Goal: Information Seeking & Learning: Learn about a topic

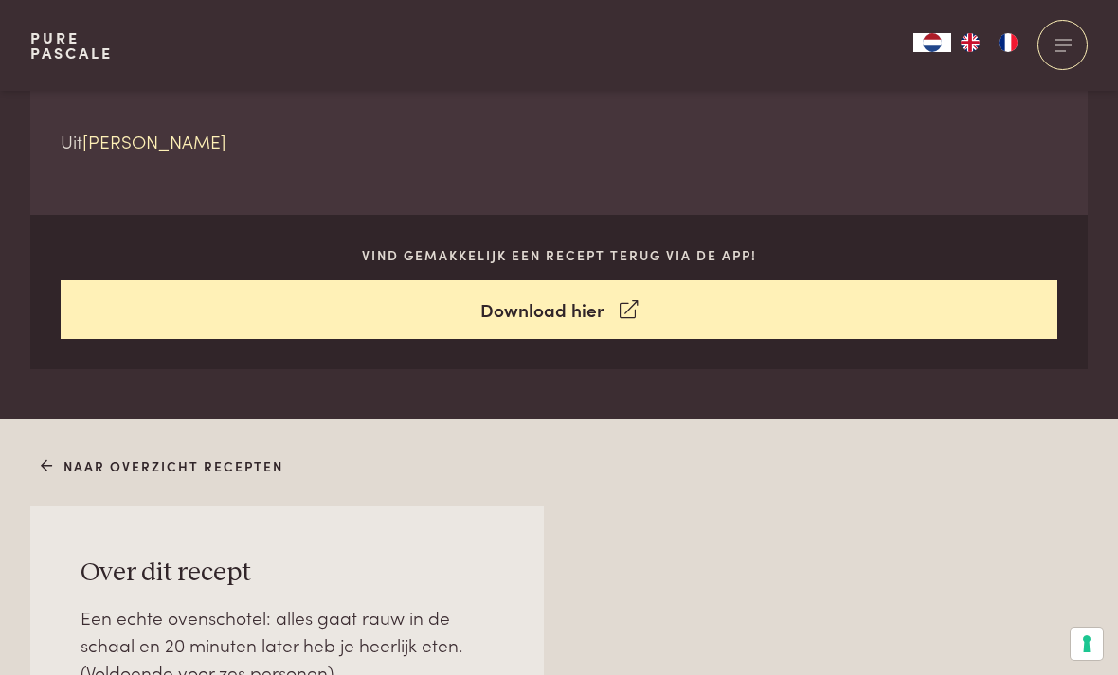
scroll to position [854, 0]
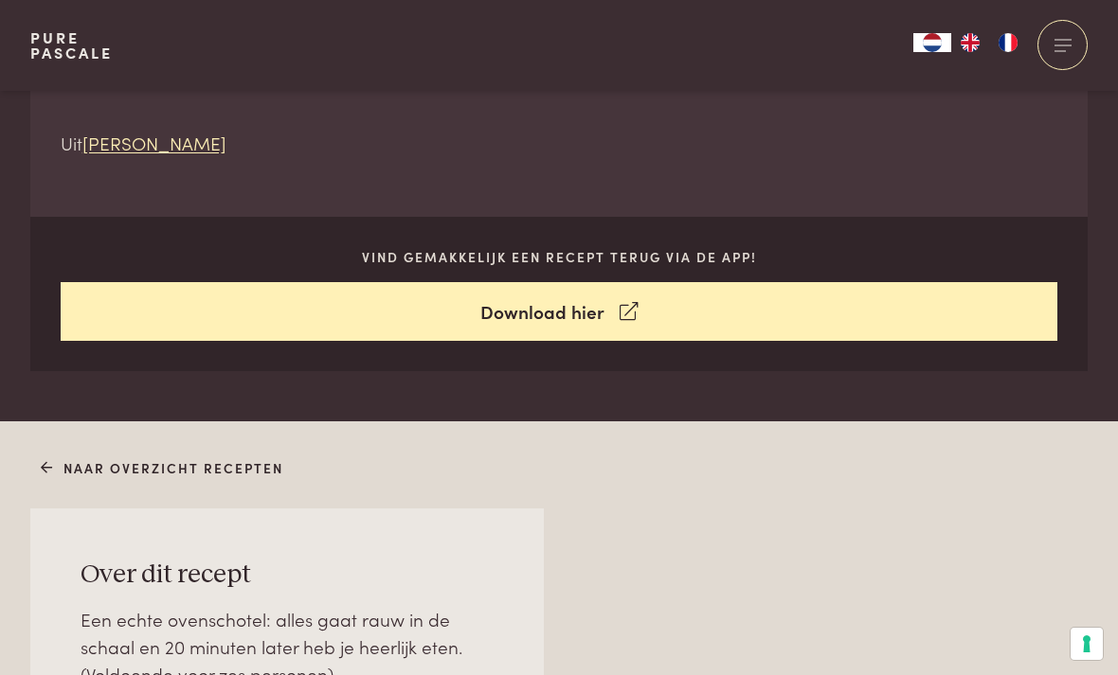
click at [627, 304] on icon at bounding box center [629, 311] width 18 height 27
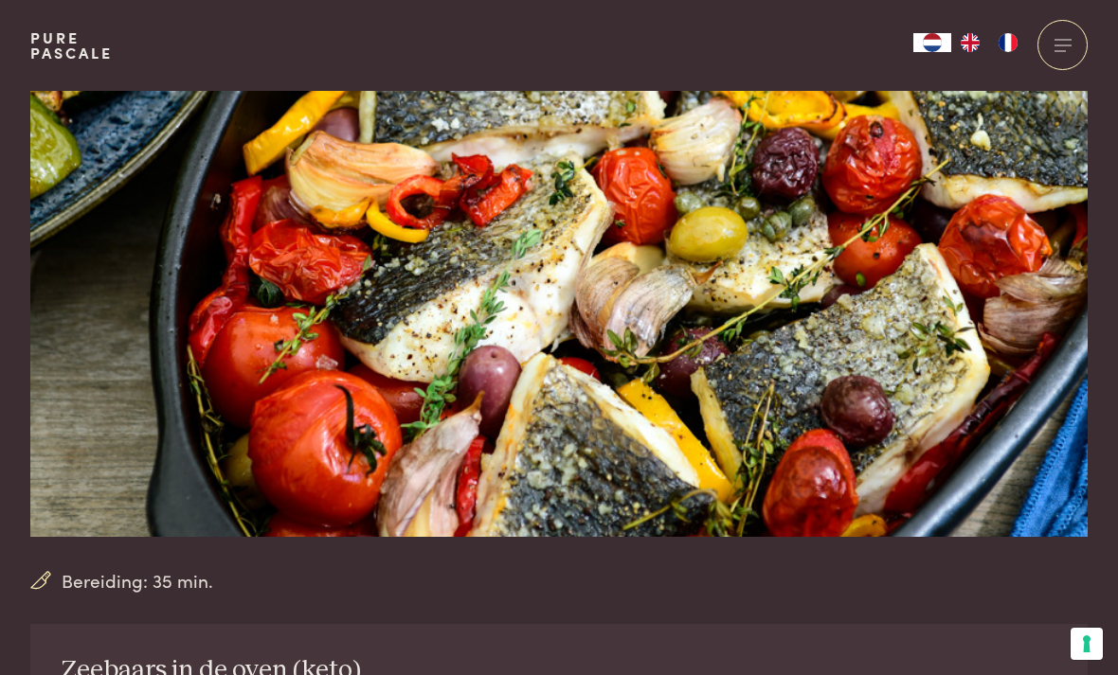
scroll to position [0, 0]
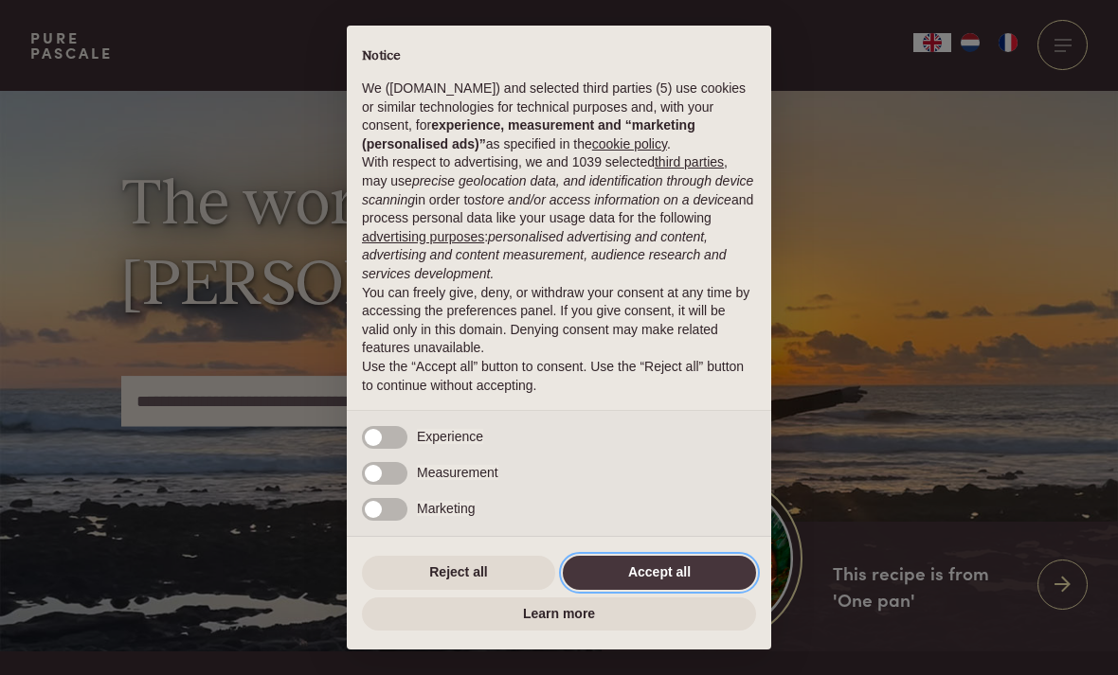
click at [715, 585] on button "Accept all" at bounding box center [659, 573] width 193 height 34
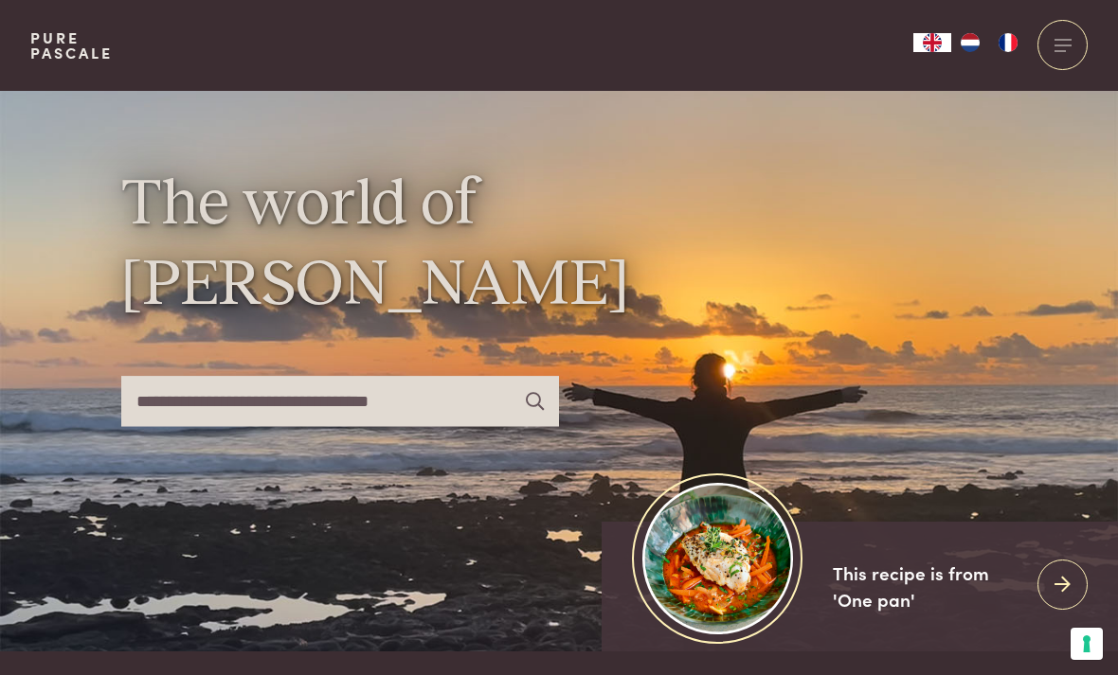
click at [1010, 33] on img "FR" at bounding box center [1008, 42] width 23 height 19
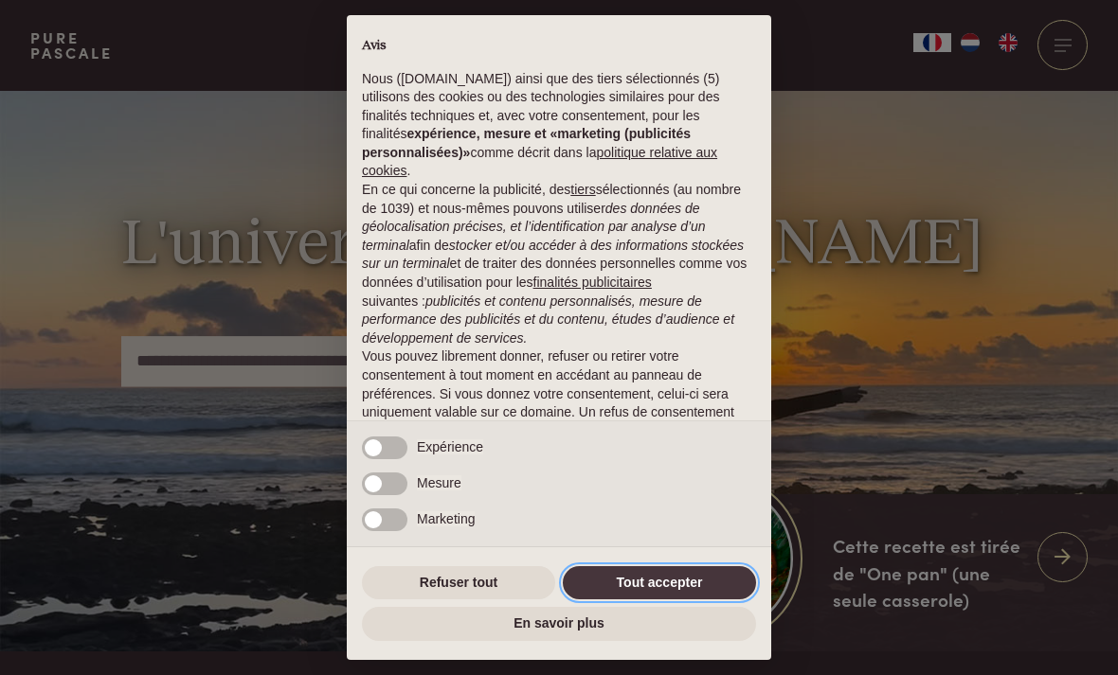
click at [689, 577] on button "Tout accepter" at bounding box center [659, 584] width 193 height 34
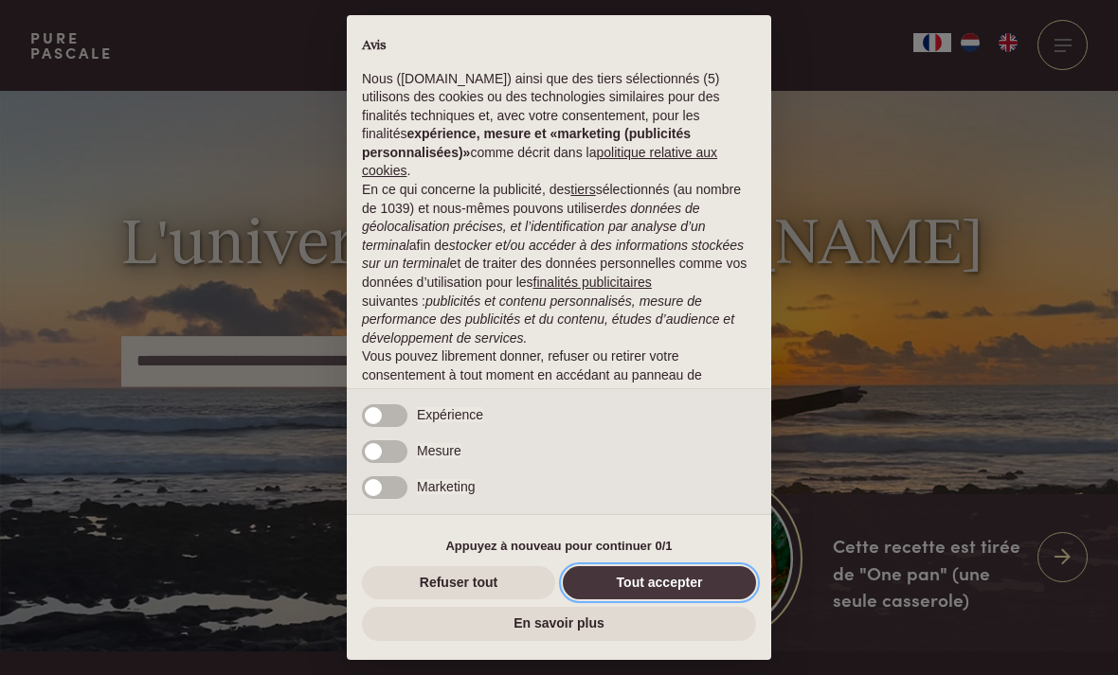
scroll to position [91, 0]
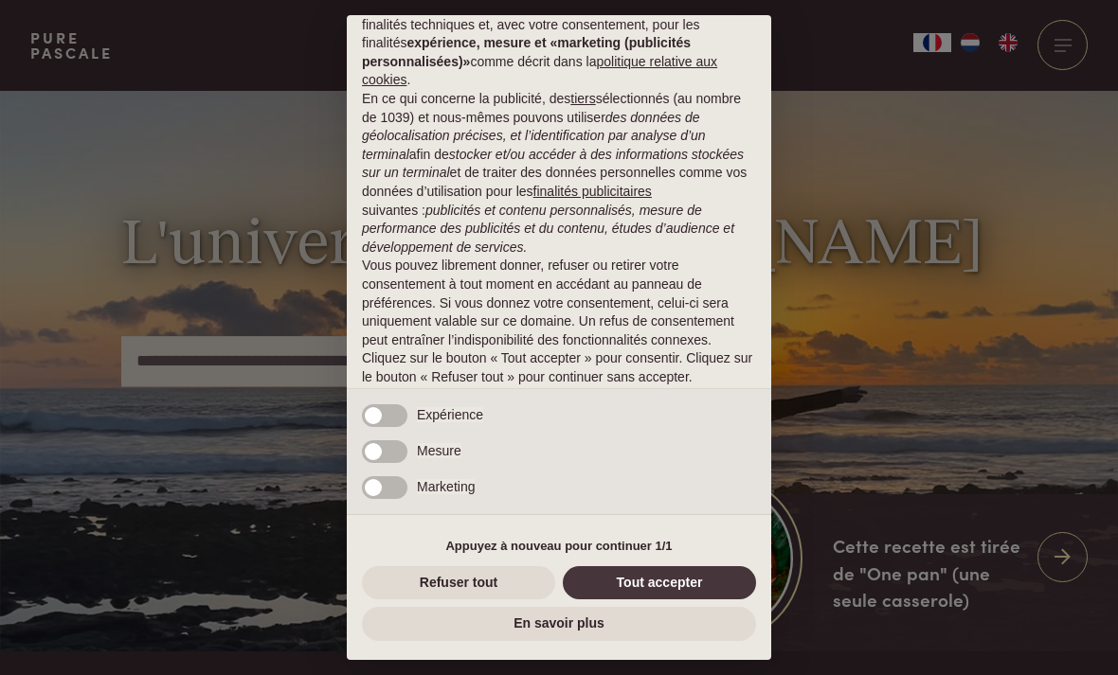
click at [980, 34] on div "× Avis Nous (purepascale.com) ainsi que des tiers sélectionnés (5) utilisons de…" at bounding box center [559, 337] width 1118 height 675
click at [714, 579] on button "Tout accepter" at bounding box center [659, 584] width 193 height 34
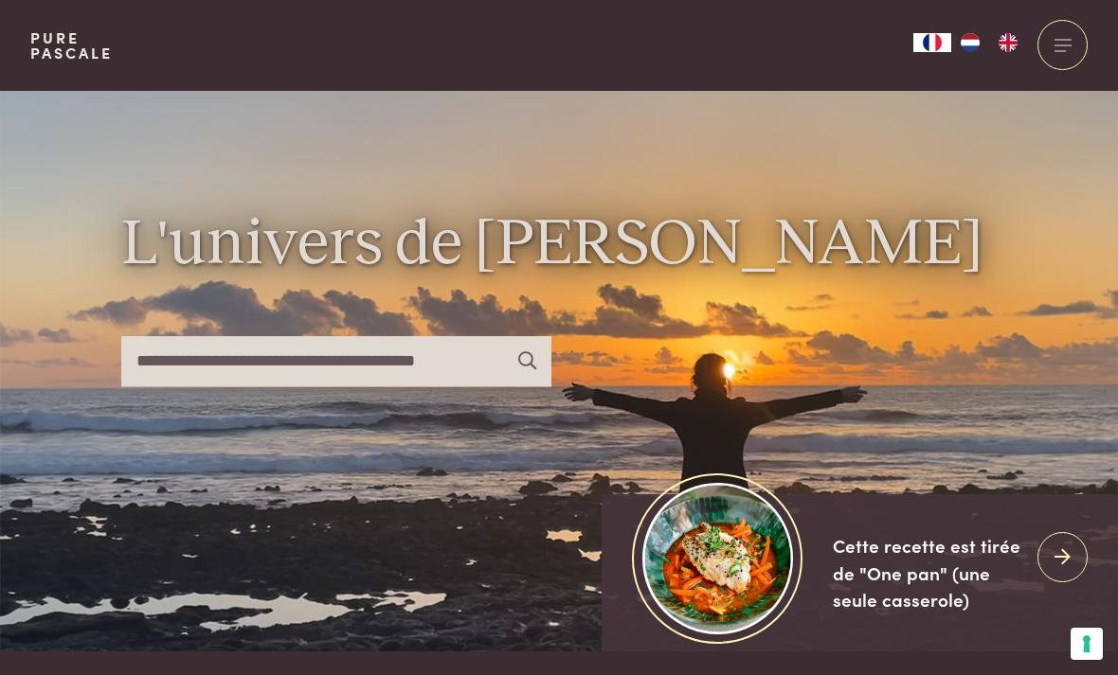
click at [974, 33] on img "NL" at bounding box center [970, 42] width 23 height 19
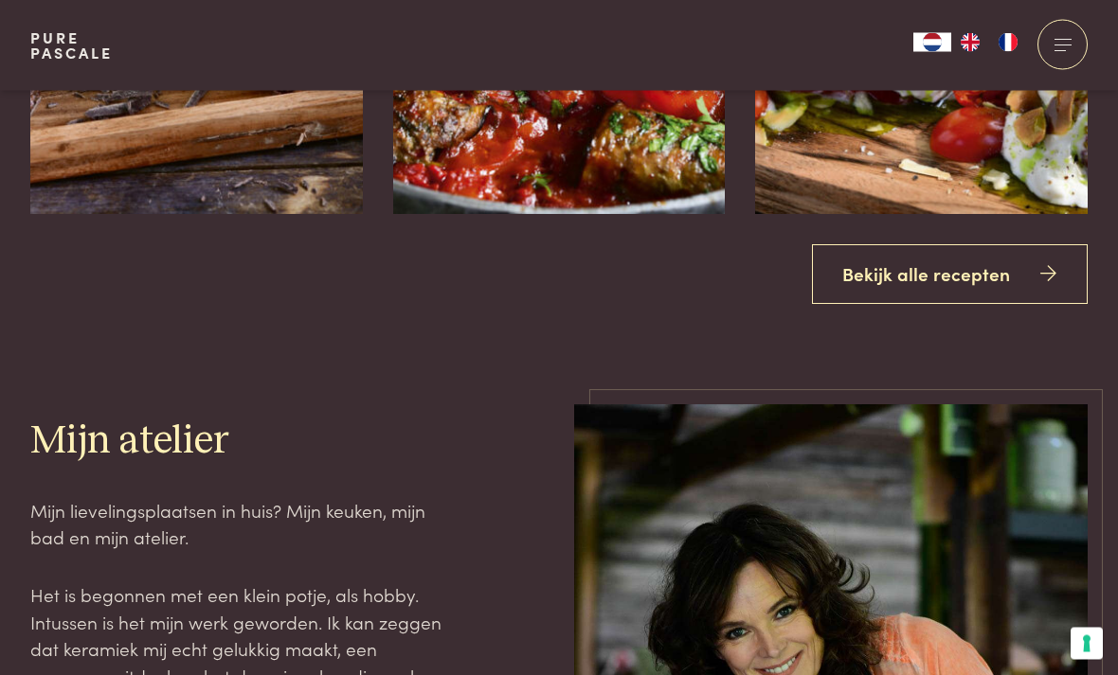
scroll to position [2426, 0]
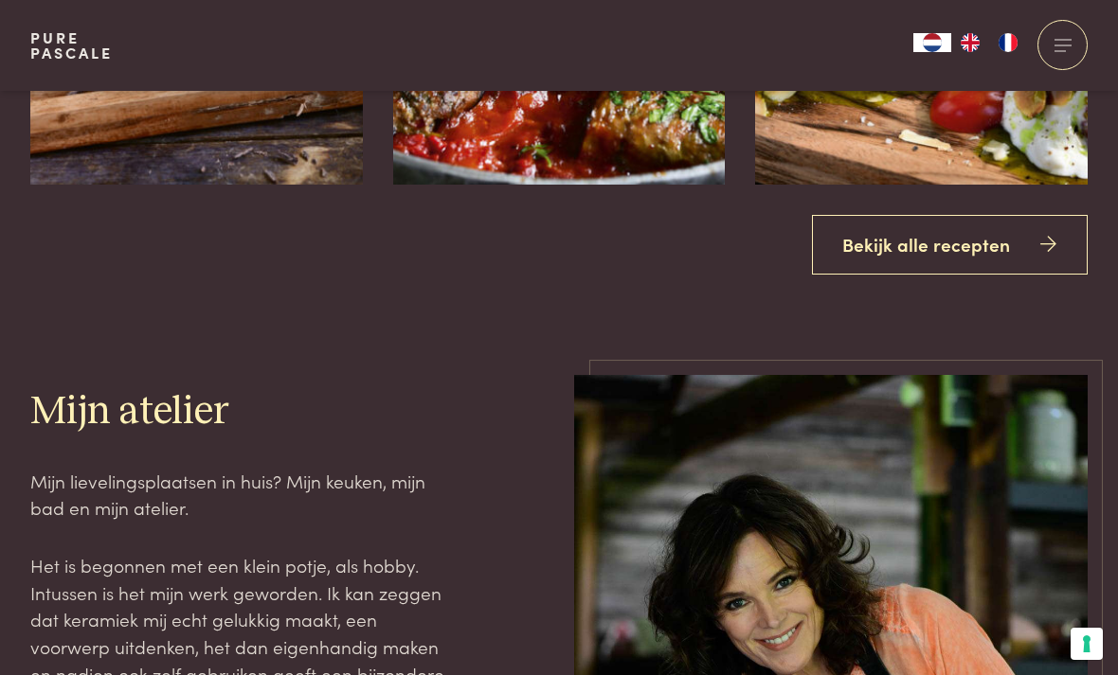
click at [981, 275] on link "Bekijk alle recepten" at bounding box center [950, 245] width 277 height 60
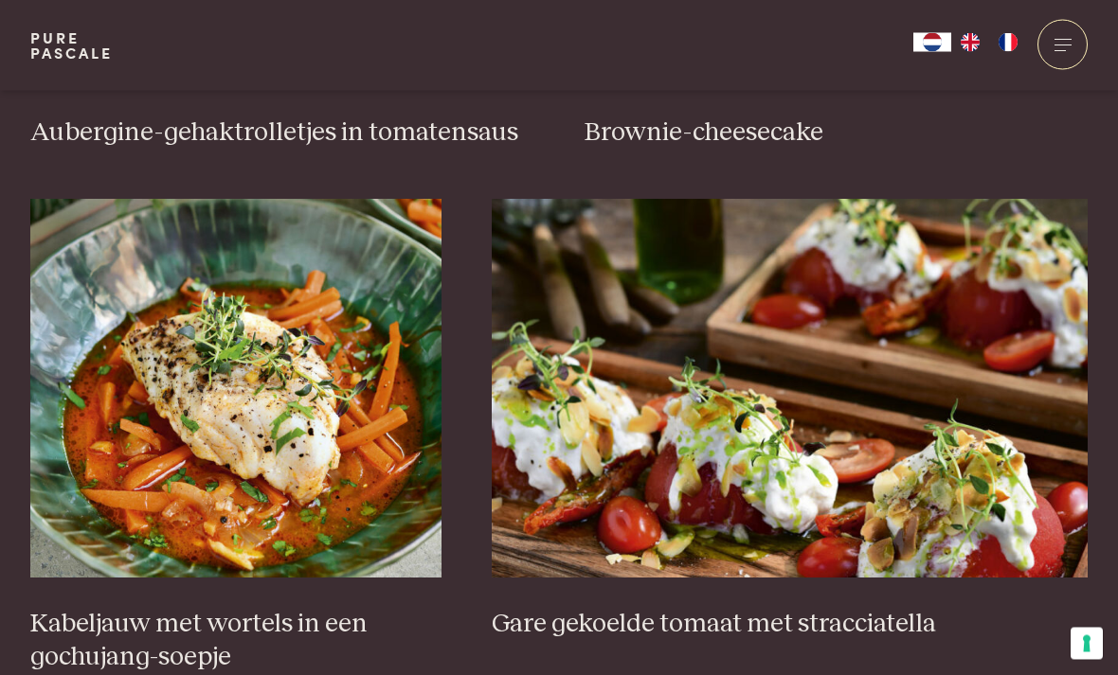
scroll to position [1097, 0]
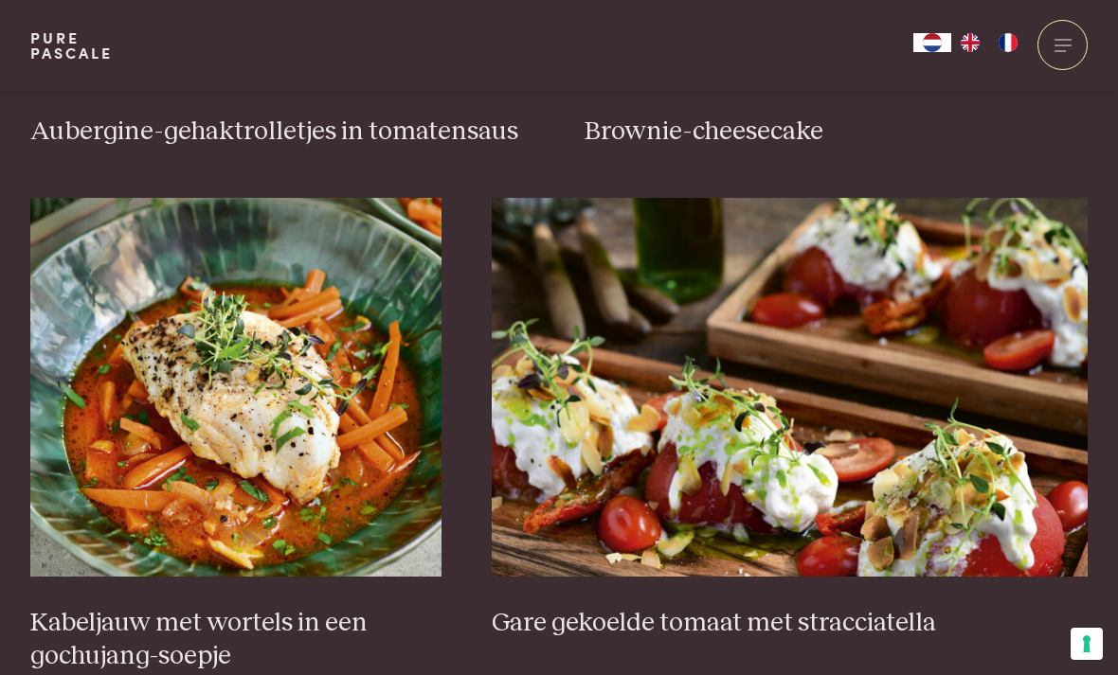
click at [668, 448] on img at bounding box center [790, 387] width 596 height 379
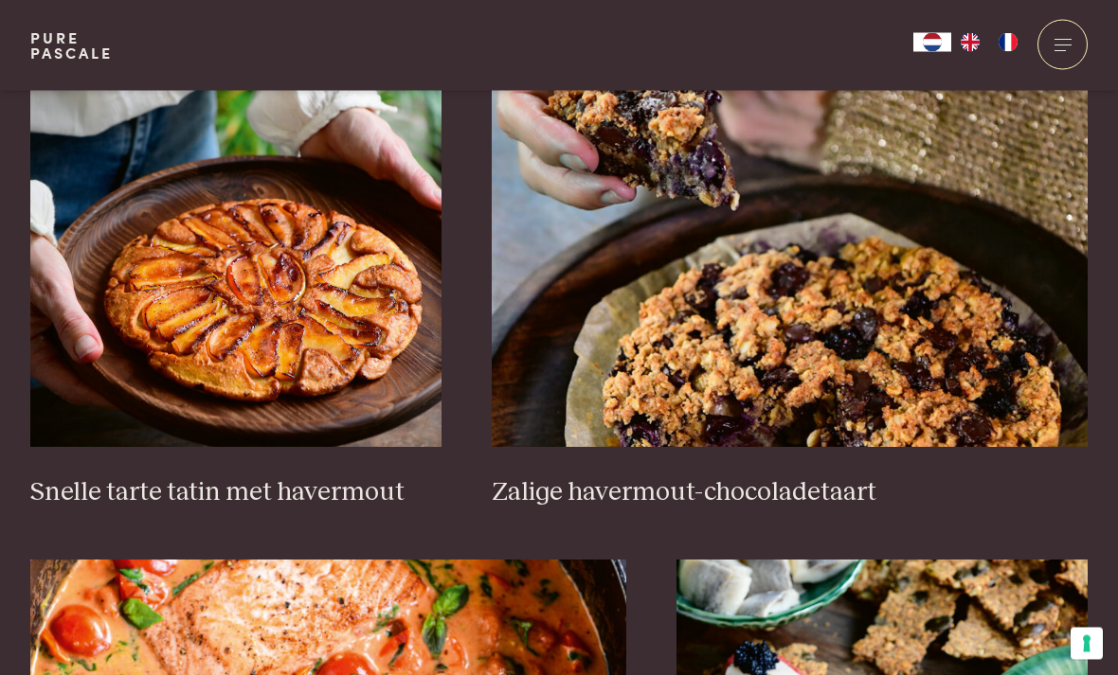
scroll to position [2737, 0]
click at [1061, 477] on h3 "Zalige havermout-chocoladetaart" at bounding box center [790, 493] width 596 height 33
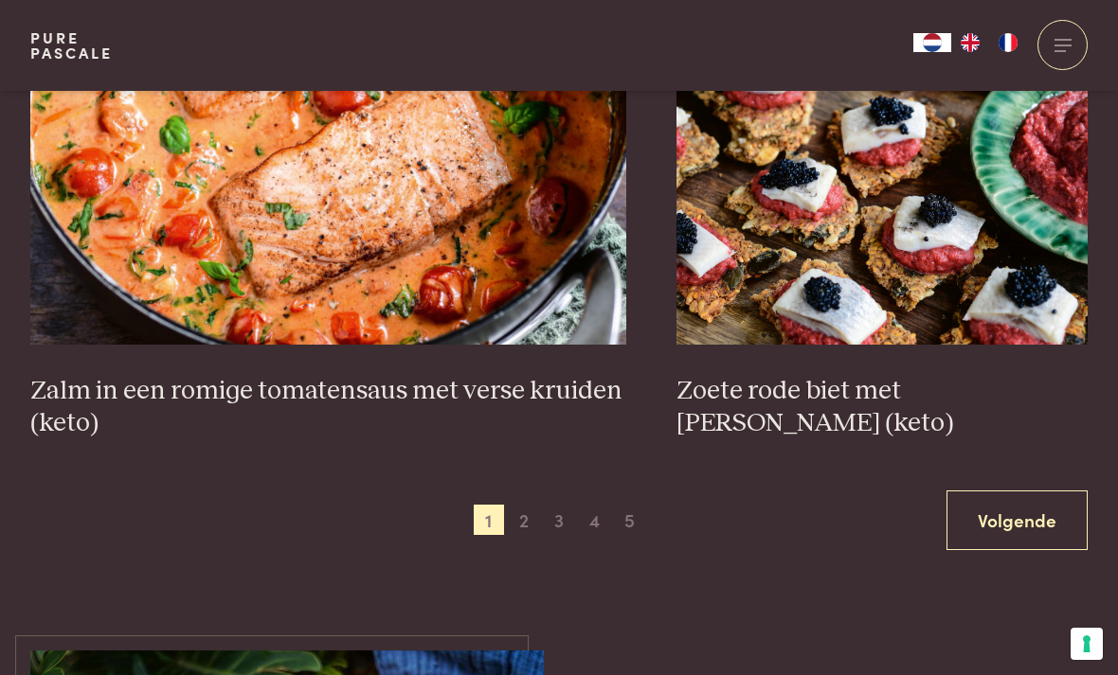
scroll to position [3431, 0]
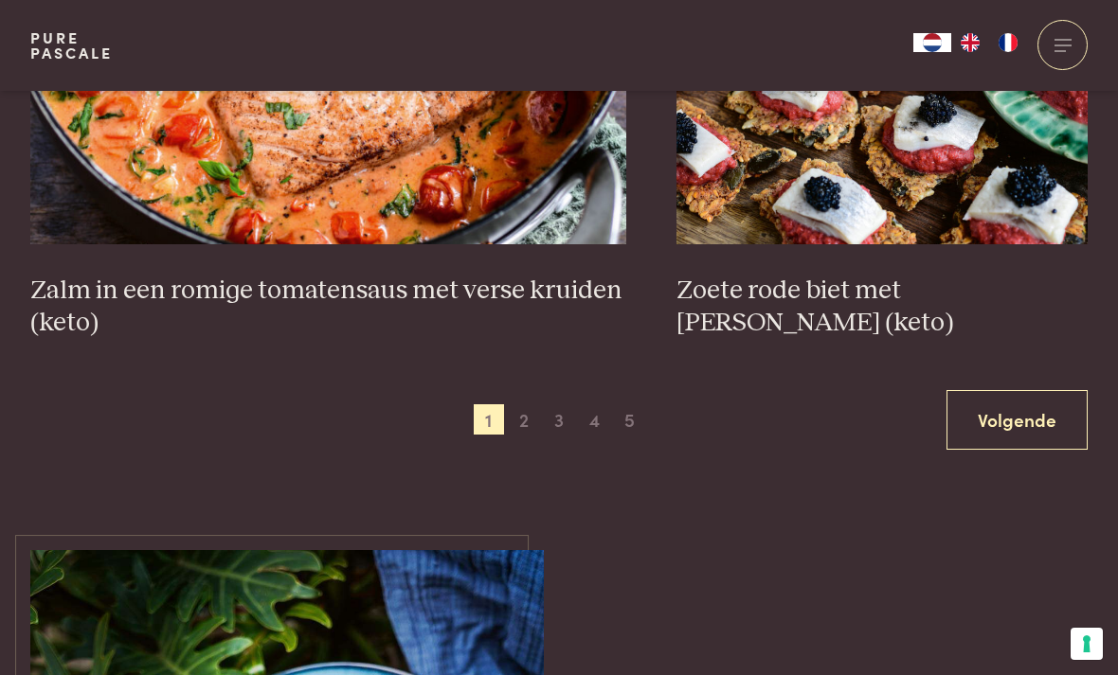
click at [1034, 403] on link "Volgende" at bounding box center [1016, 420] width 141 height 60
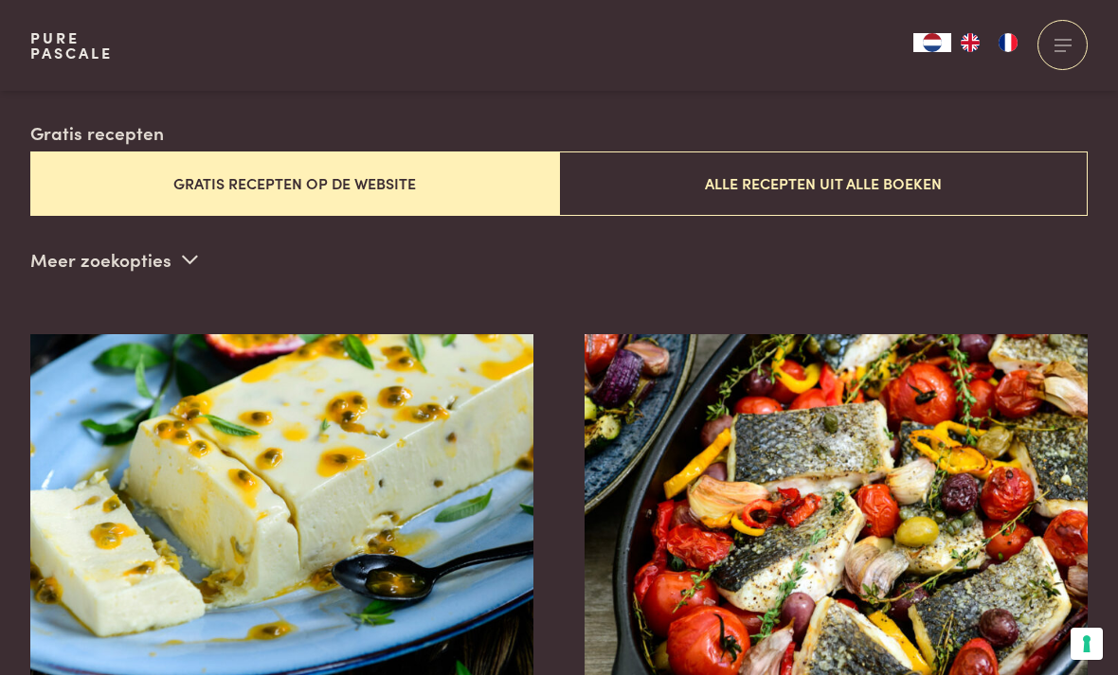
scroll to position [458, 0]
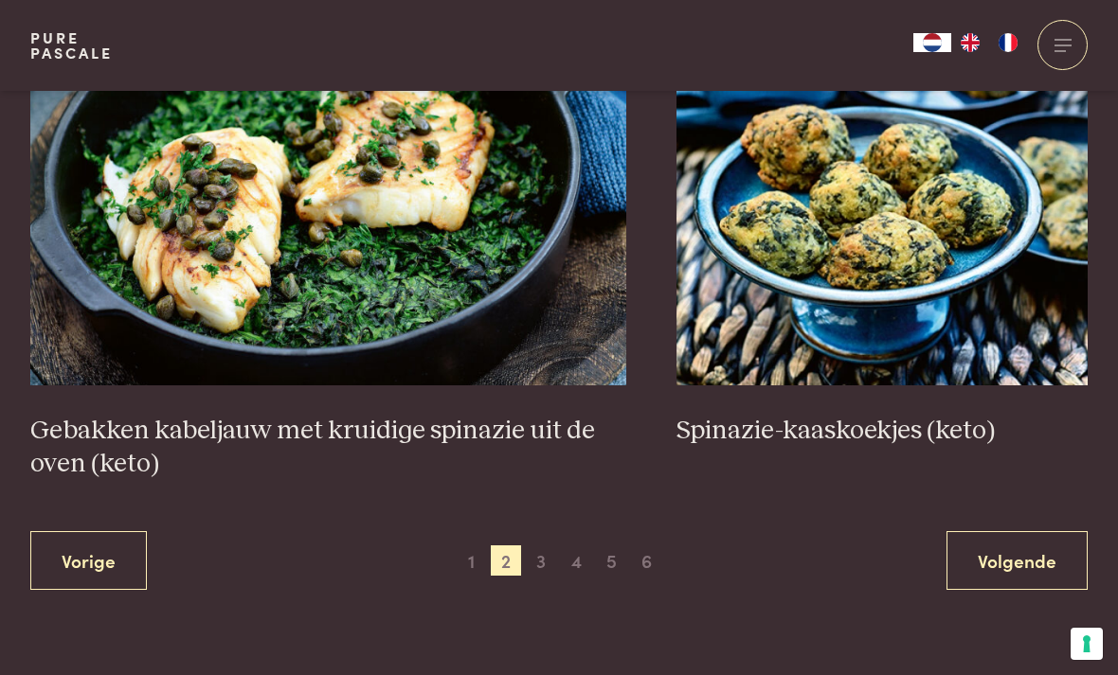
click at [1034, 536] on link "Volgende" at bounding box center [1016, 561] width 141 height 60
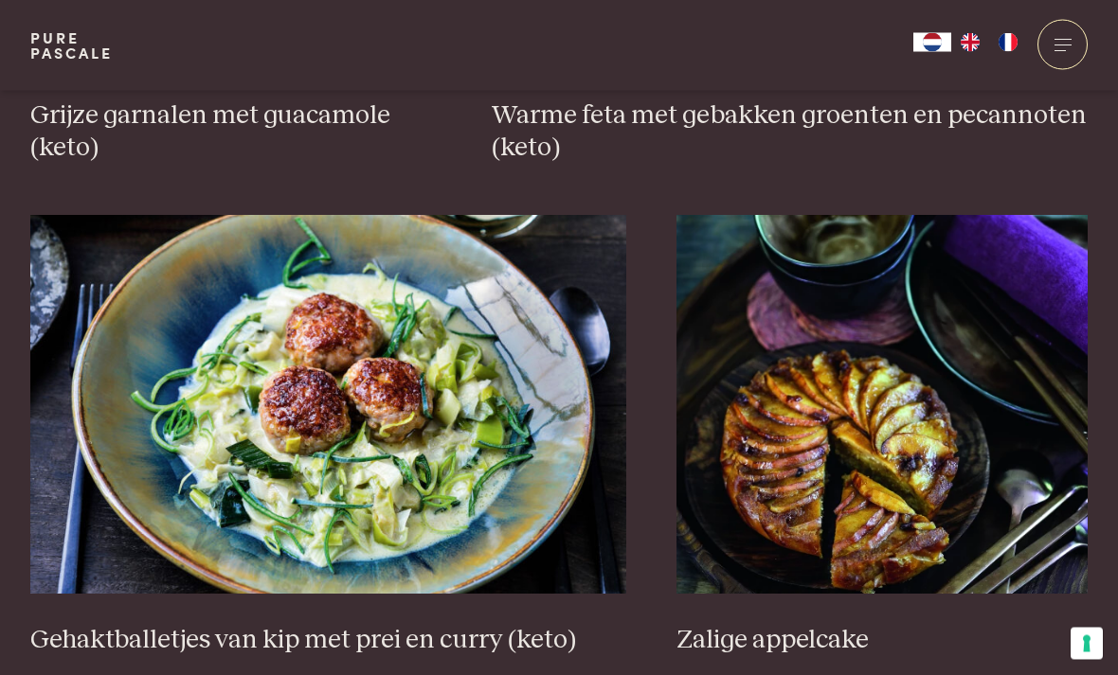
scroll to position [3378, 0]
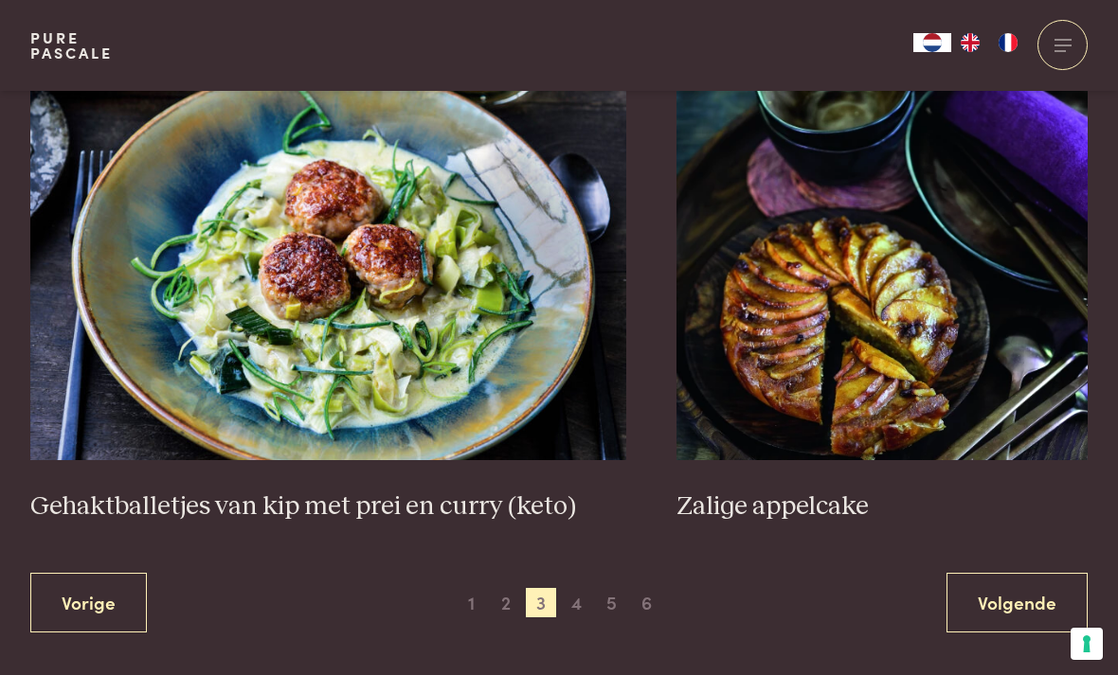
click at [1037, 586] on link "Volgende" at bounding box center [1016, 603] width 141 height 60
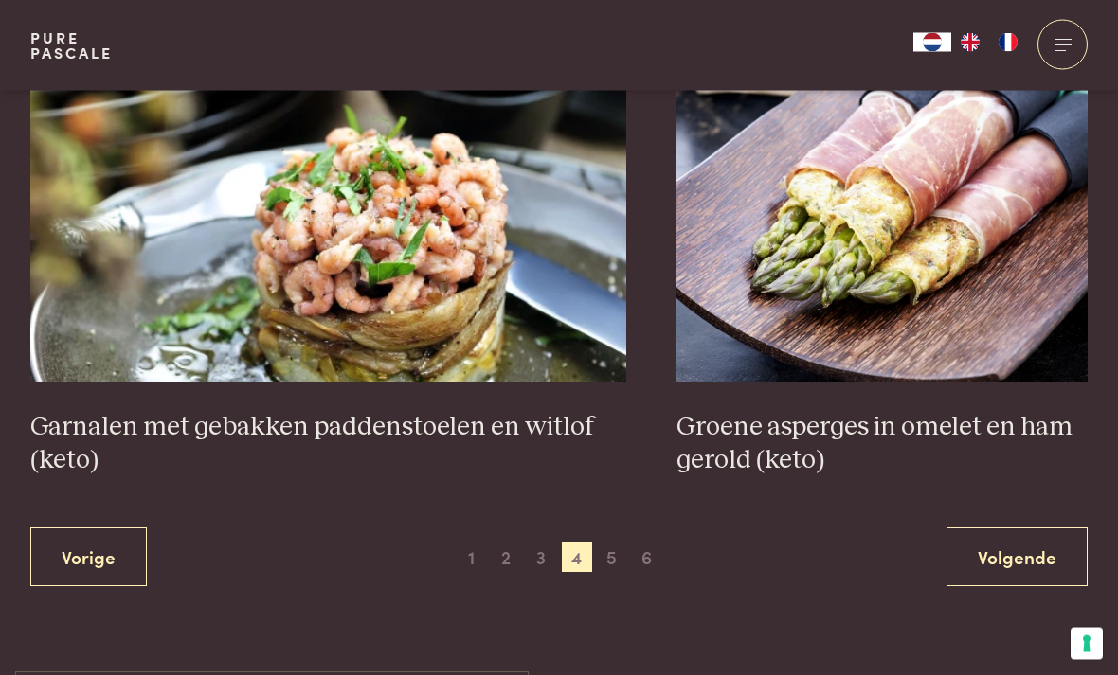
scroll to position [3322, 0]
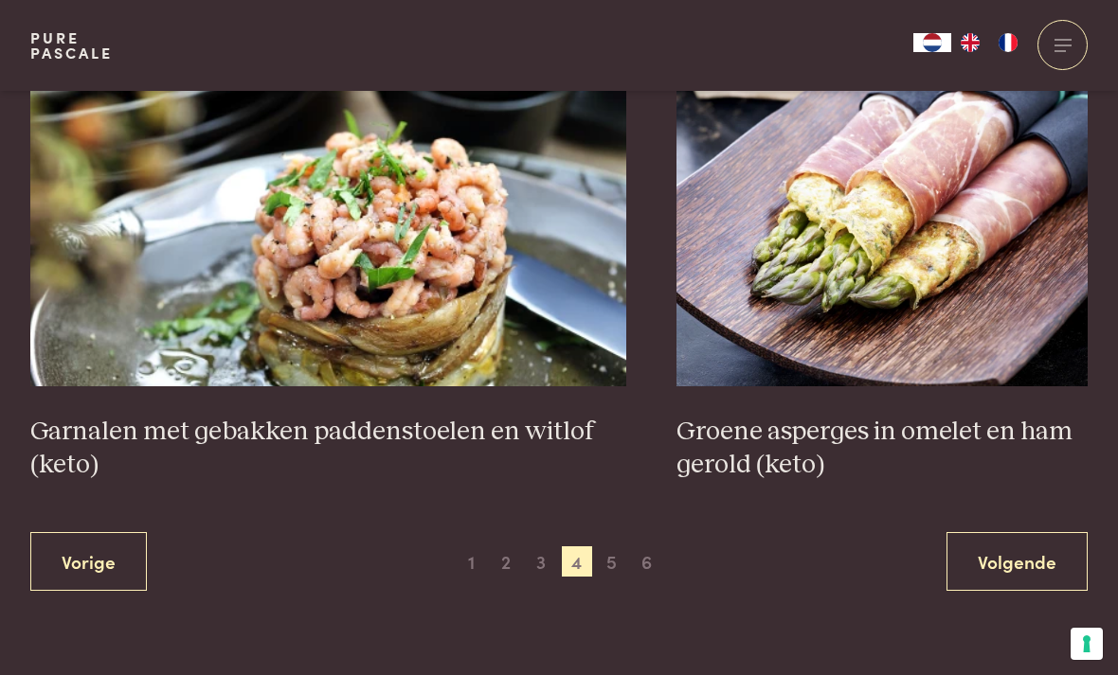
click at [966, 267] on img at bounding box center [881, 197] width 411 height 379
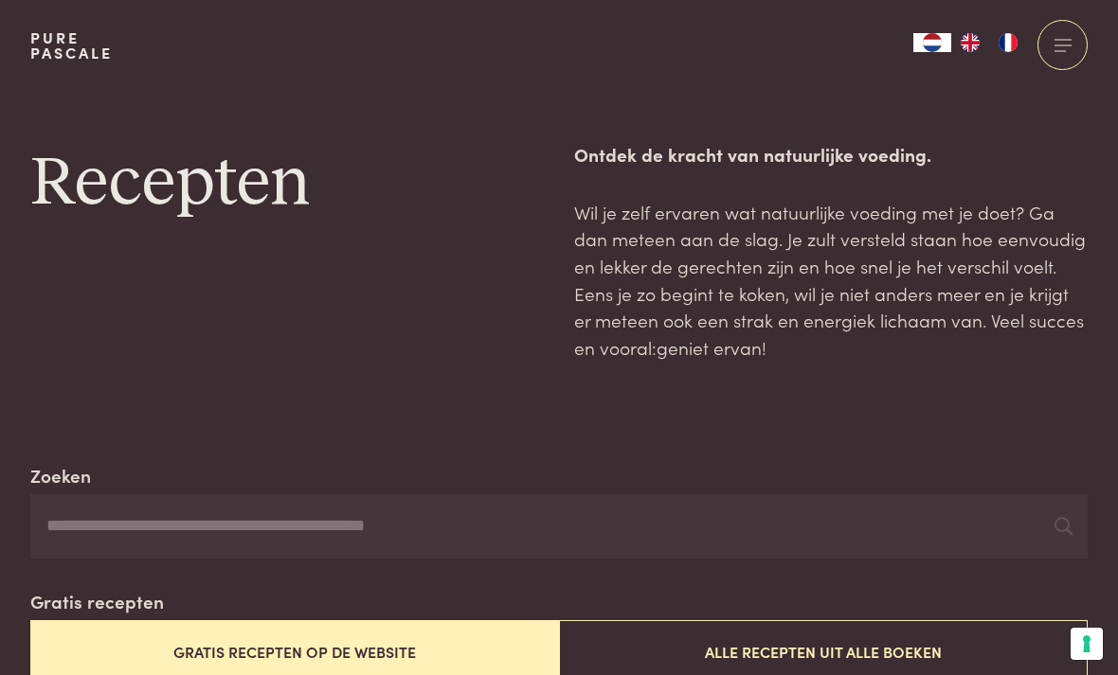
scroll to position [3383, 0]
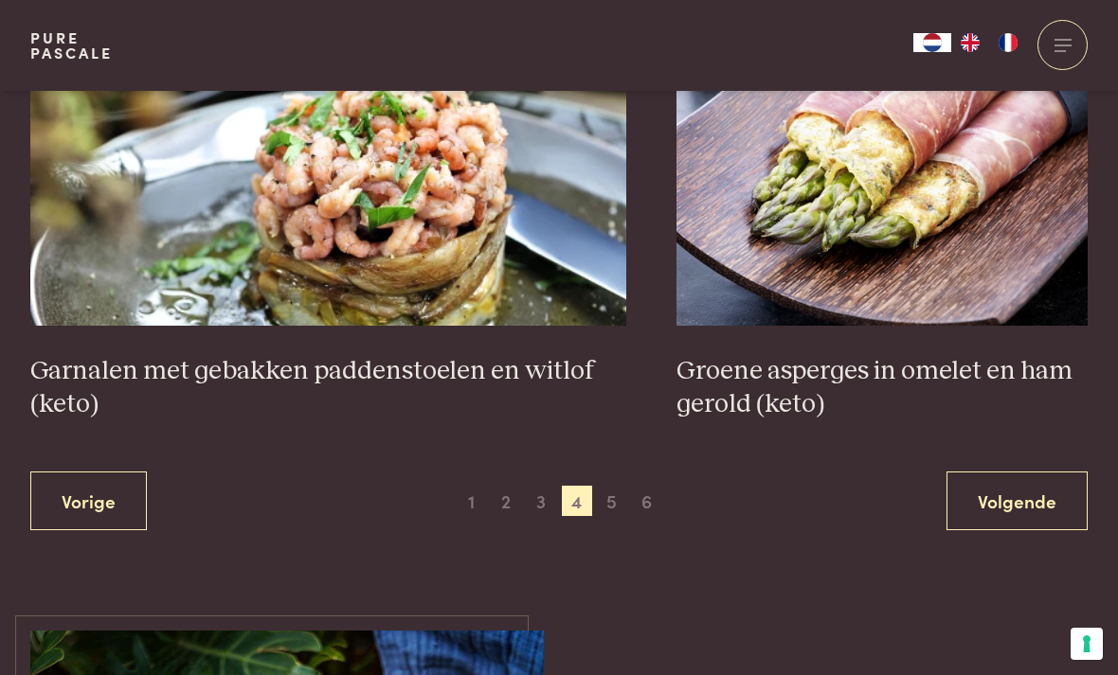
click at [453, 211] on img at bounding box center [328, 136] width 596 height 379
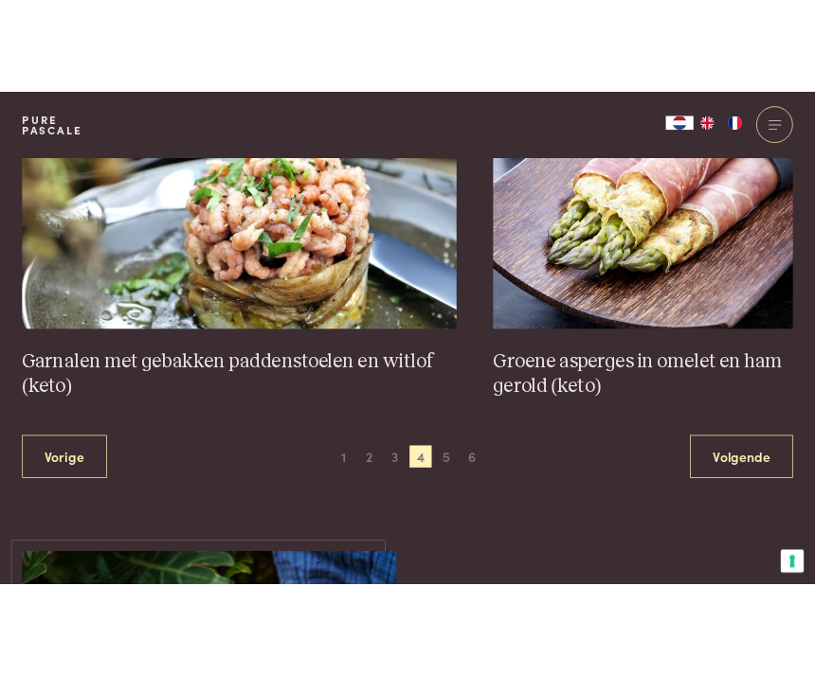
scroll to position [2770, 0]
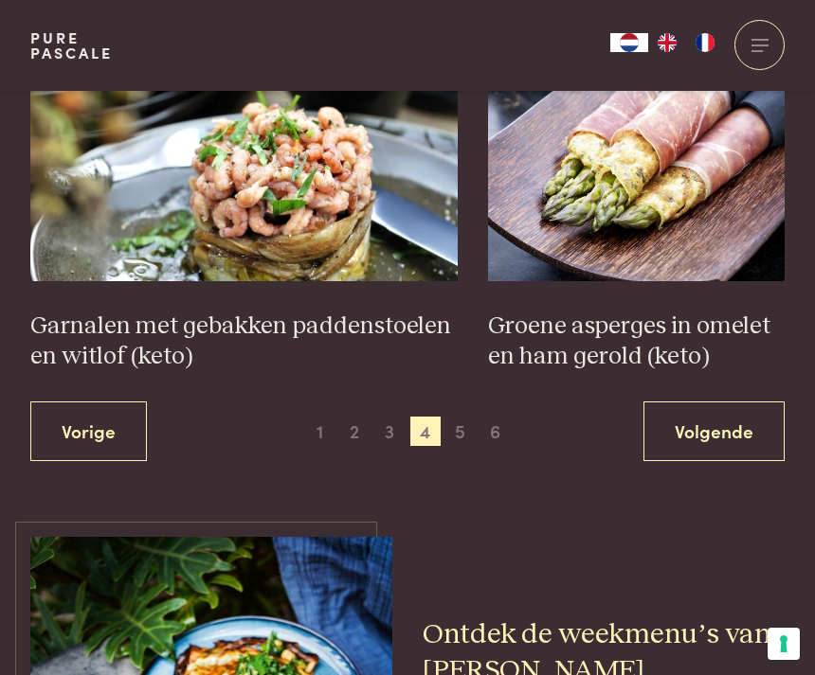
scroll to position [3817, 0]
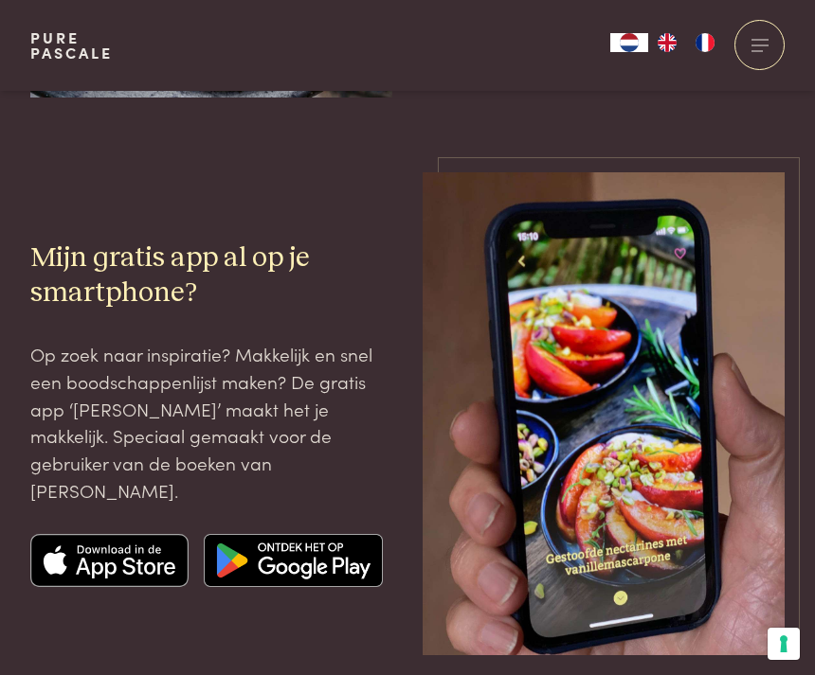
scroll to position [3751, 0]
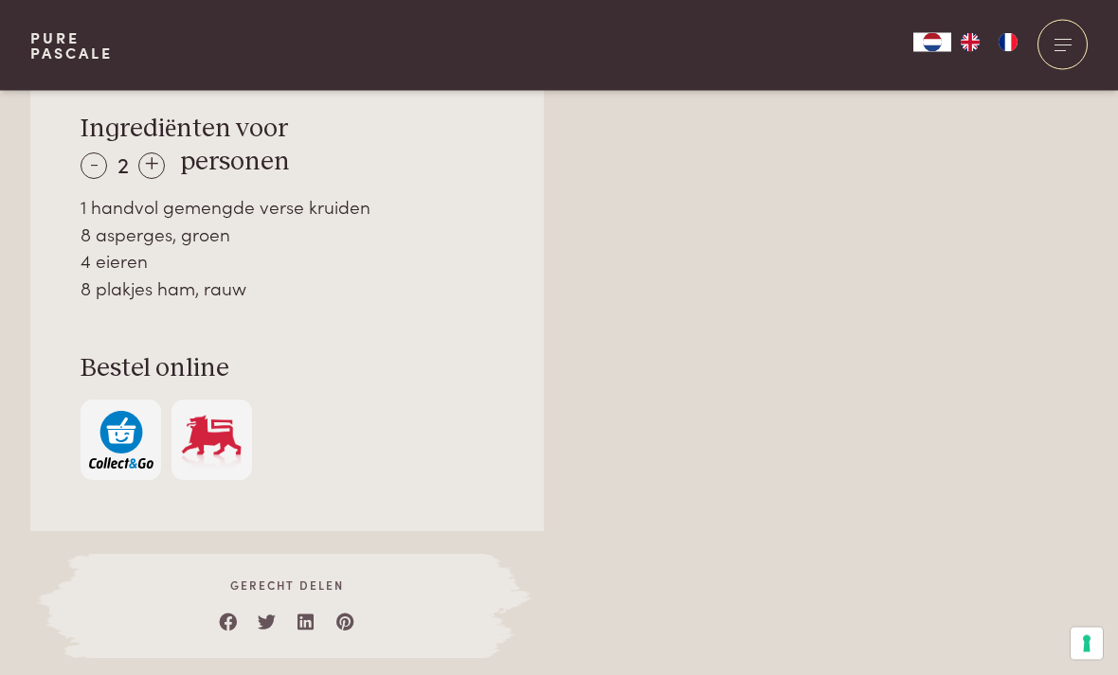
scroll to position [1425, 0]
click at [132, 436] on img "button" at bounding box center [121, 440] width 64 height 58
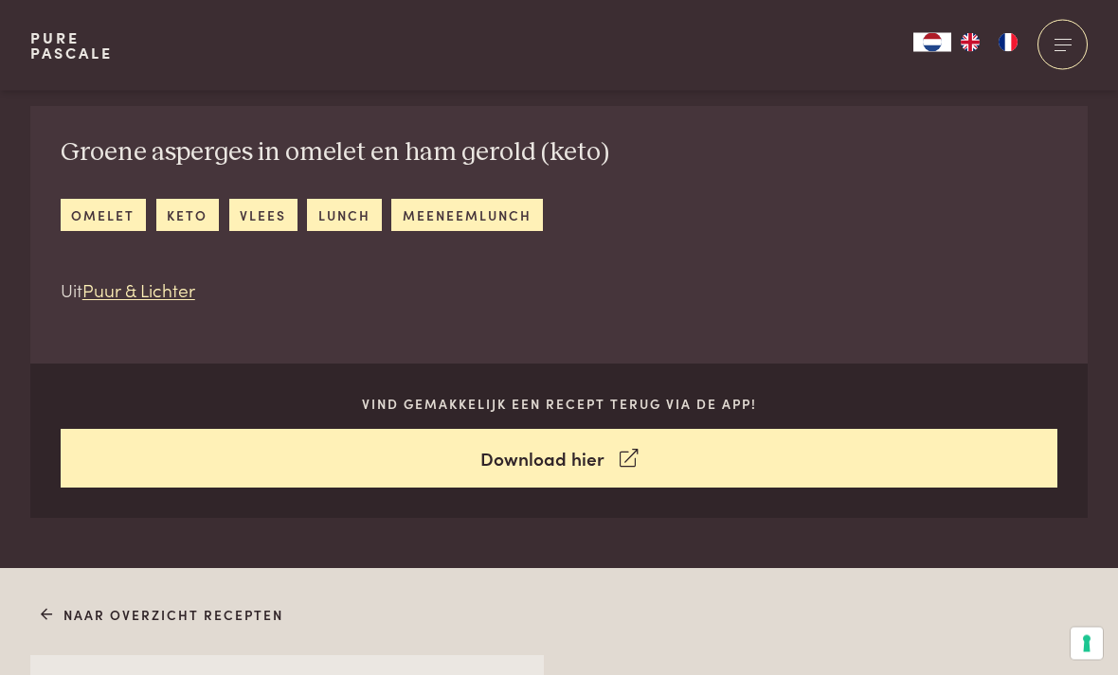
scroll to position [686, 0]
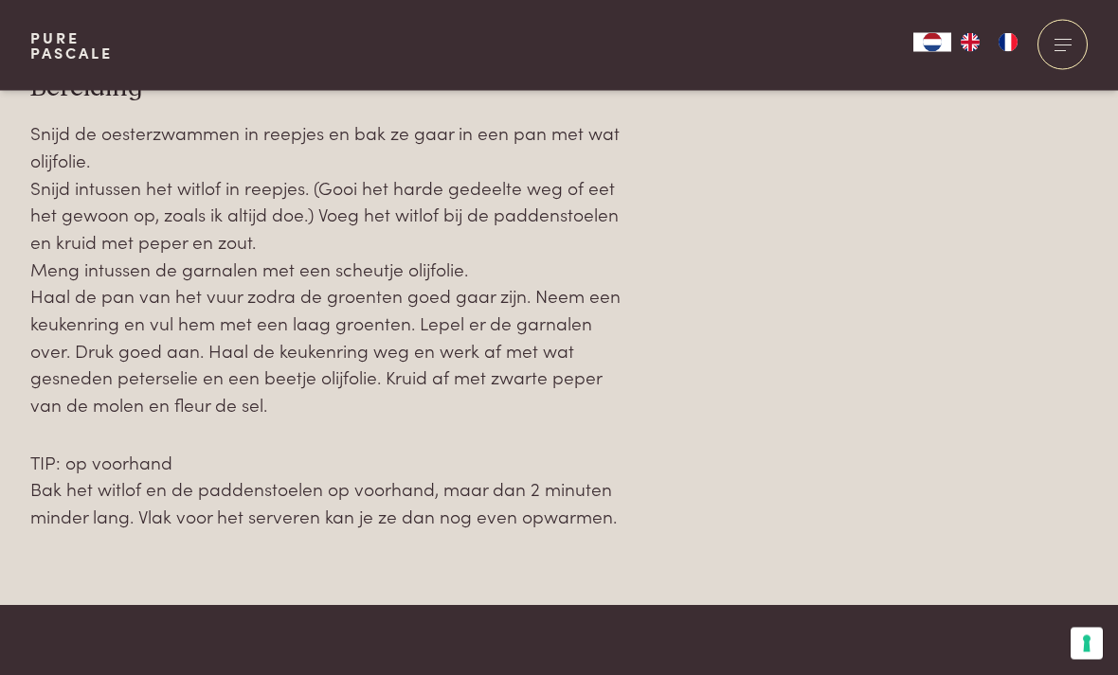
scroll to position [2069, 0]
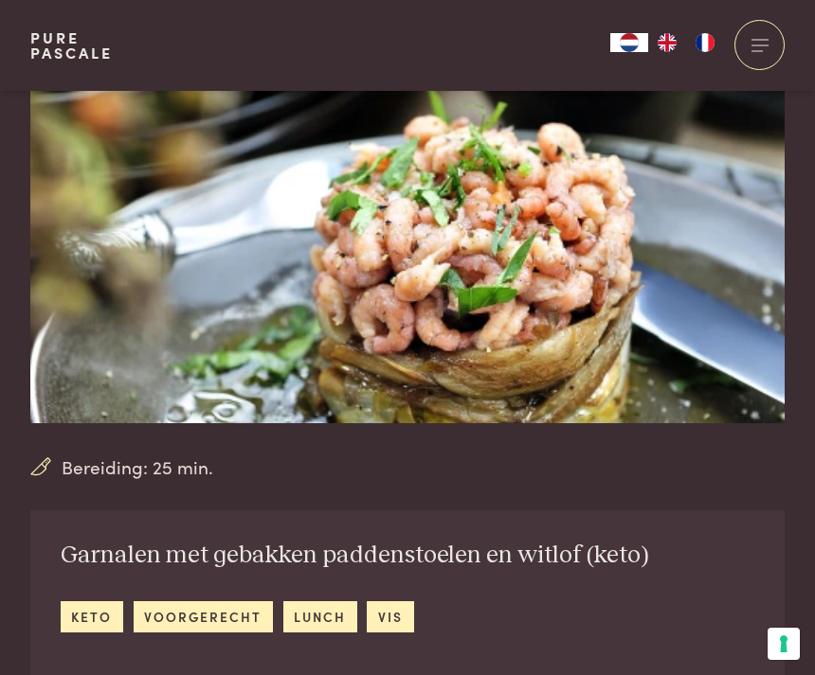
scroll to position [118, 0]
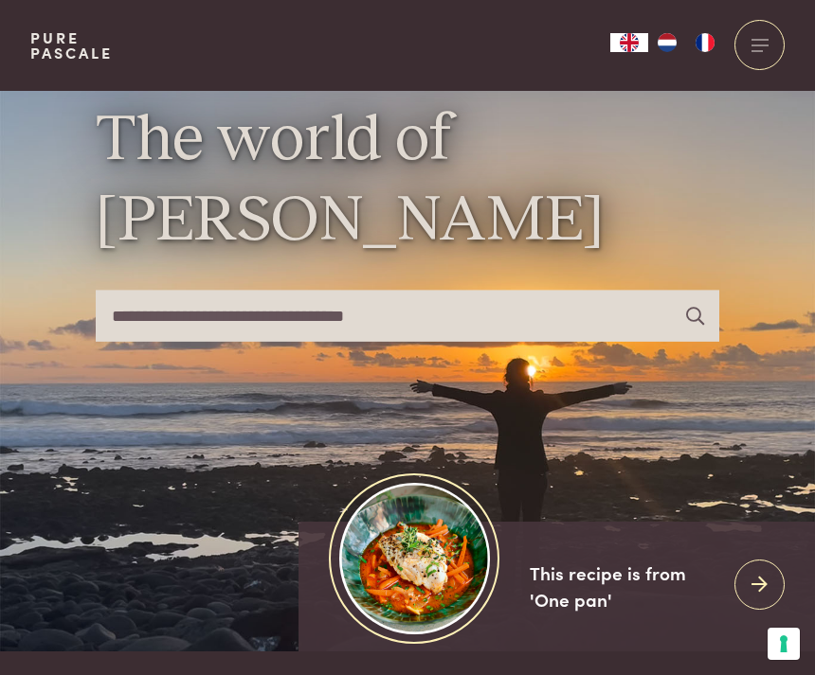
click at [678, 33] on img "NL" at bounding box center [667, 42] width 23 height 19
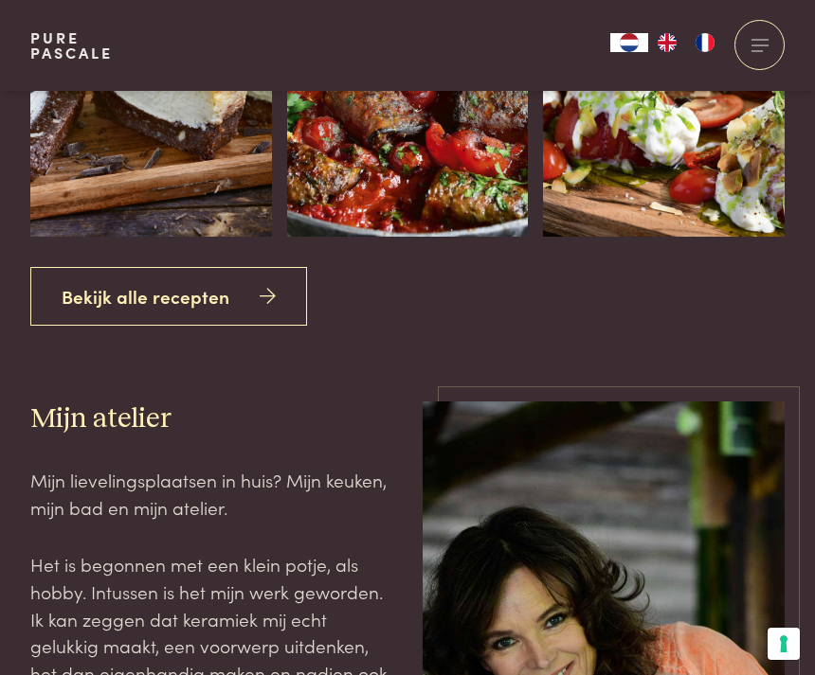
scroll to position [3254, 0]
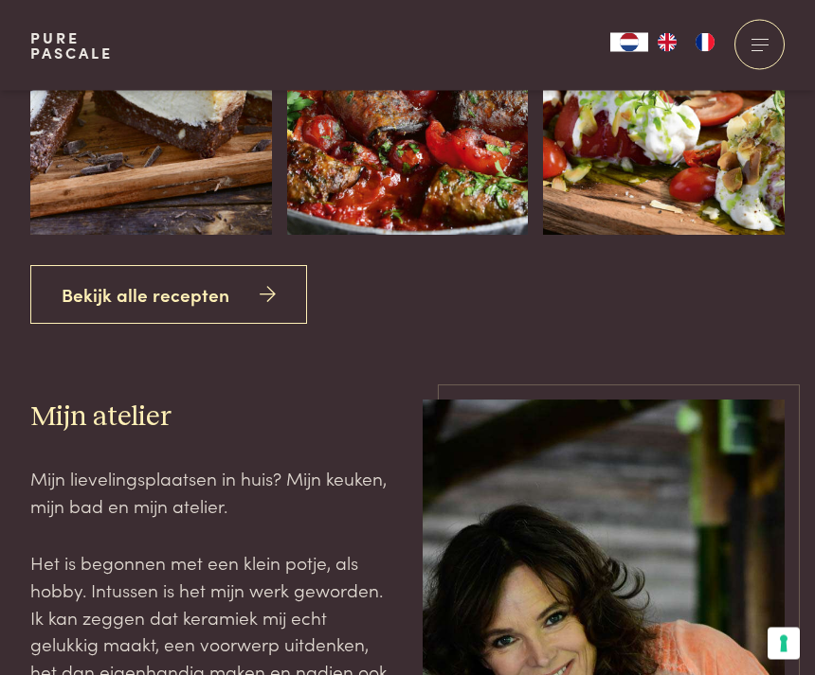
click at [201, 305] on link "Bekijk alle recepten" at bounding box center [168, 296] width 277 height 60
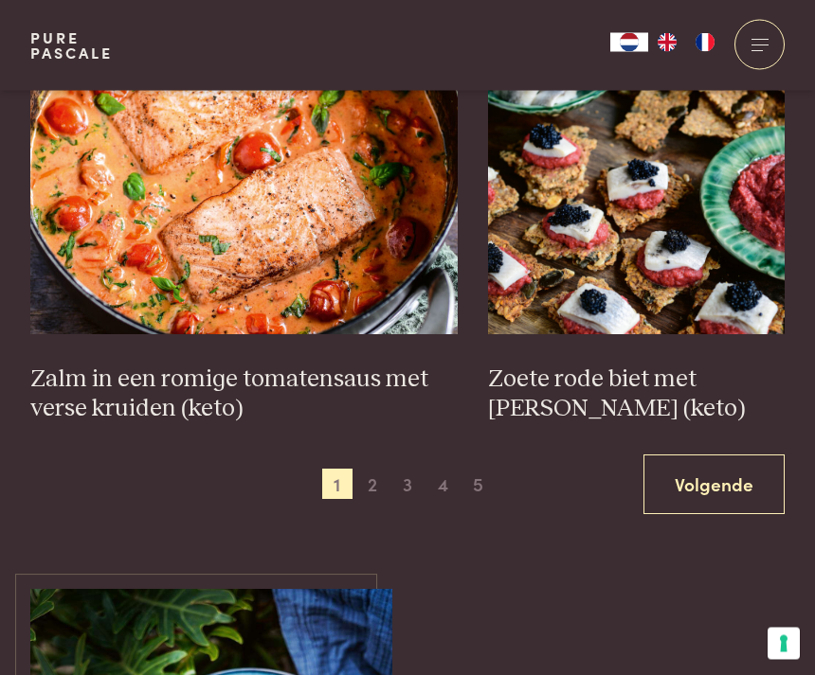
scroll to position [2747, 0]
click at [738, 455] on link "Volgende" at bounding box center [713, 485] width 141 height 60
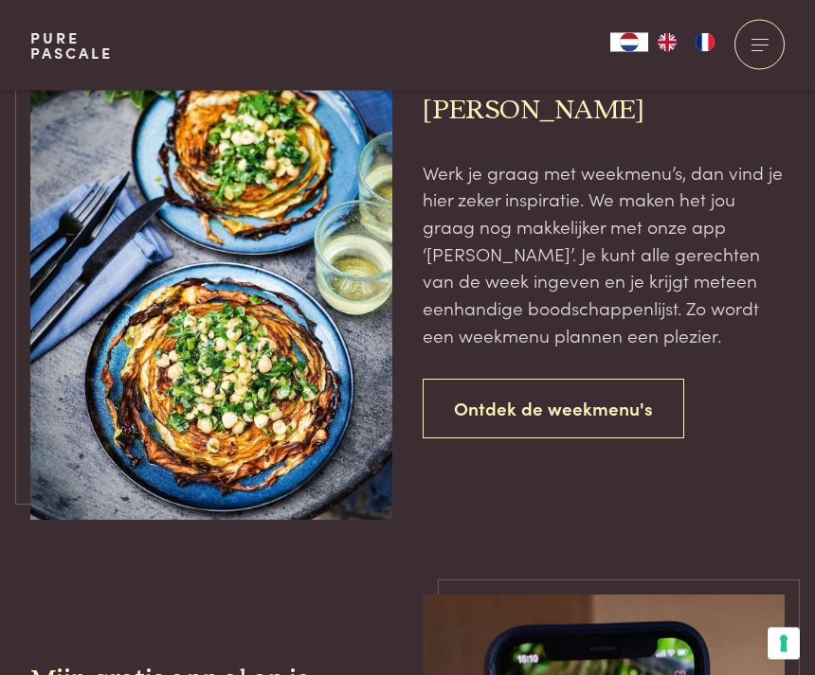
scroll to position [3365, 0]
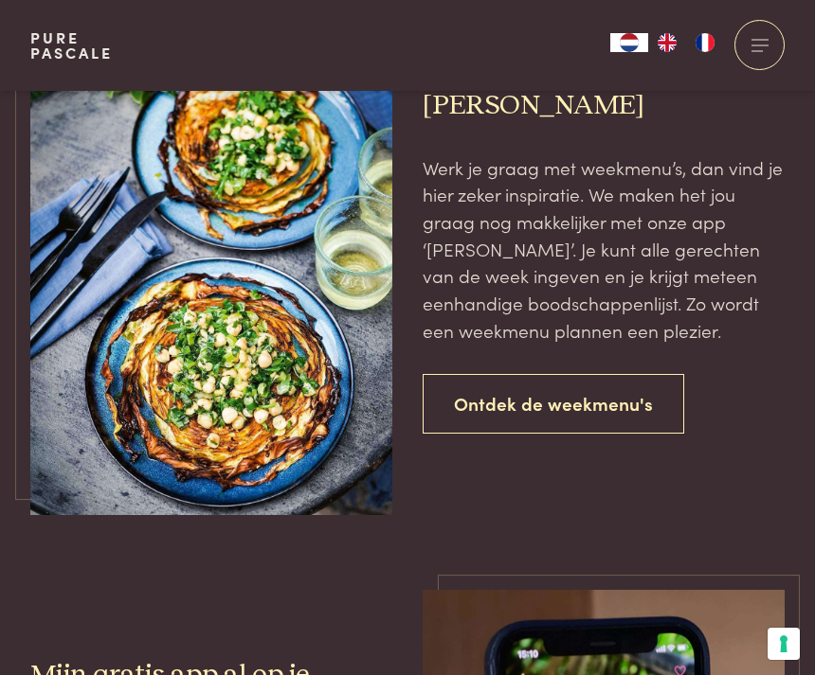
click at [605, 374] on link "Ontdek de weekmenu's" at bounding box center [553, 404] width 261 height 60
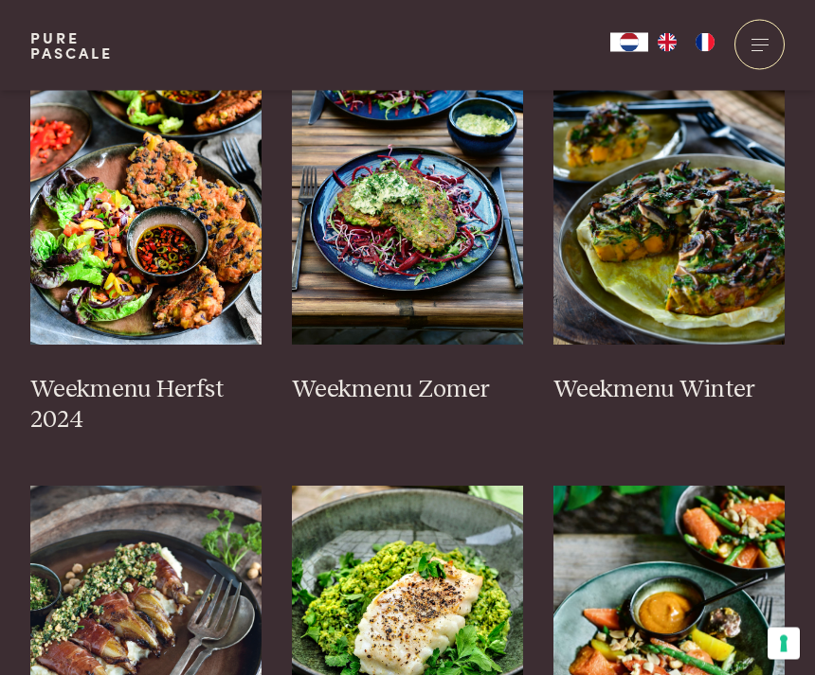
scroll to position [582, 0]
click at [437, 231] on img at bounding box center [407, 212] width 231 height 265
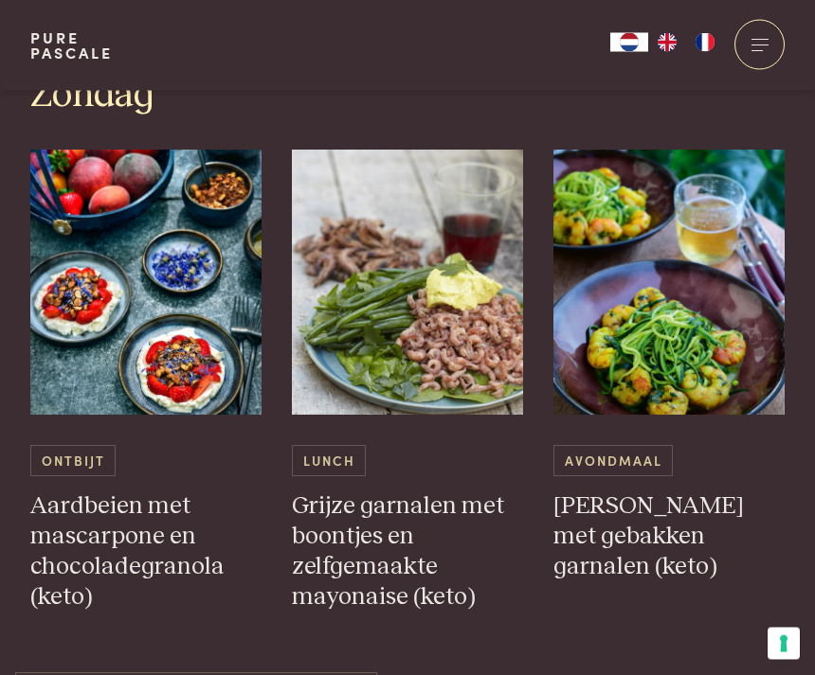
scroll to position [4389, 0]
click at [646, 445] on span "Avondmaal" at bounding box center [612, 460] width 119 height 31
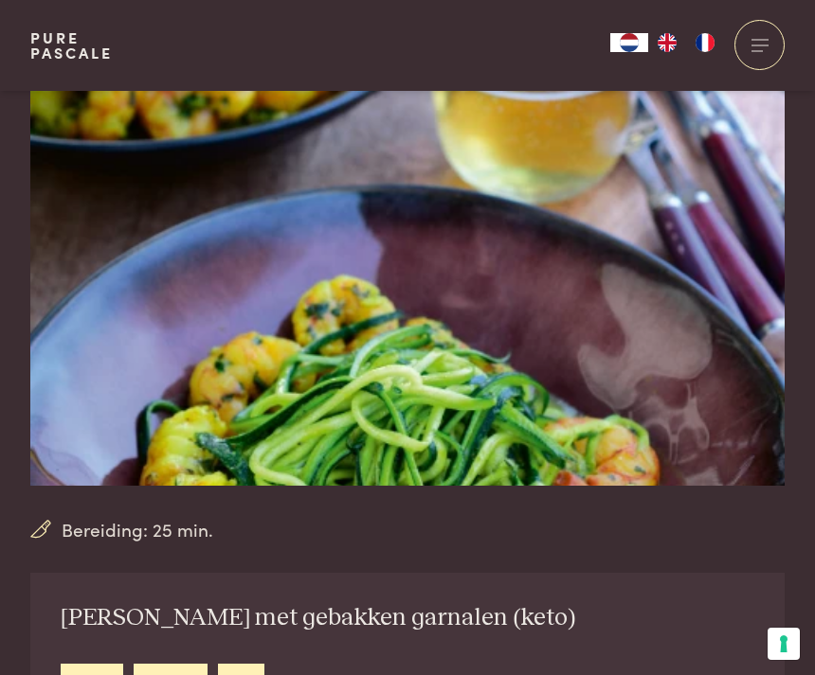
scroll to position [57, 0]
